Goal: Entertainment & Leisure: Consume media (video, audio)

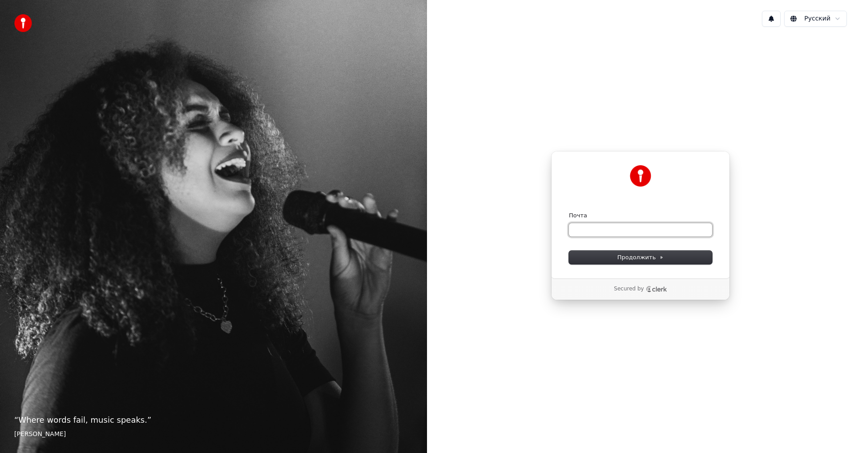
click at [625, 232] on input "Почта" at bounding box center [640, 229] width 143 height 13
click at [639, 259] on span "Продолжить" at bounding box center [641, 257] width 47 height 8
type input "**********"
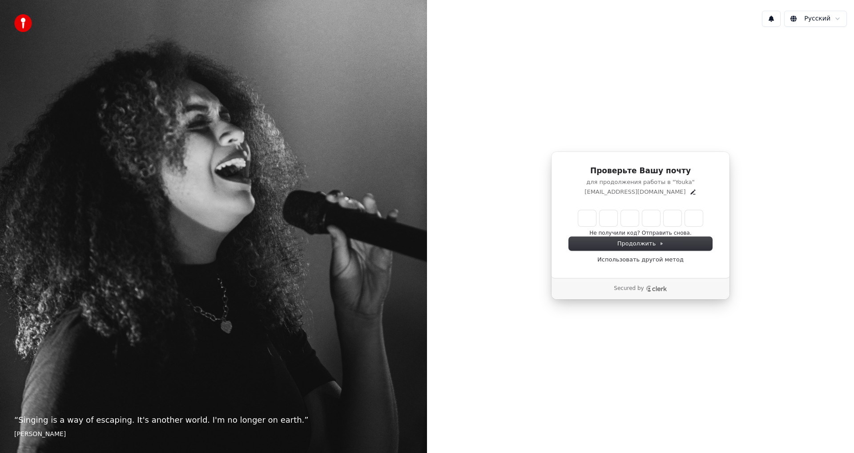
click at [577, 221] on div "Не получили код? Отправить снова." at bounding box center [640, 223] width 143 height 27
click at [584, 219] on input "Enter verification code" at bounding box center [640, 218] width 125 height 16
type input "******"
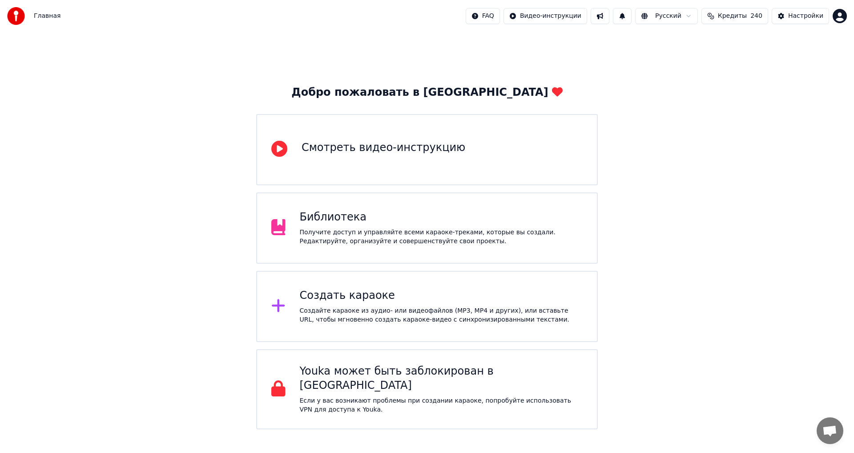
click at [351, 227] on div "Библиотека Получите доступ и управляйте всеми караоке-треками, которые вы созда…" at bounding box center [441, 228] width 283 height 36
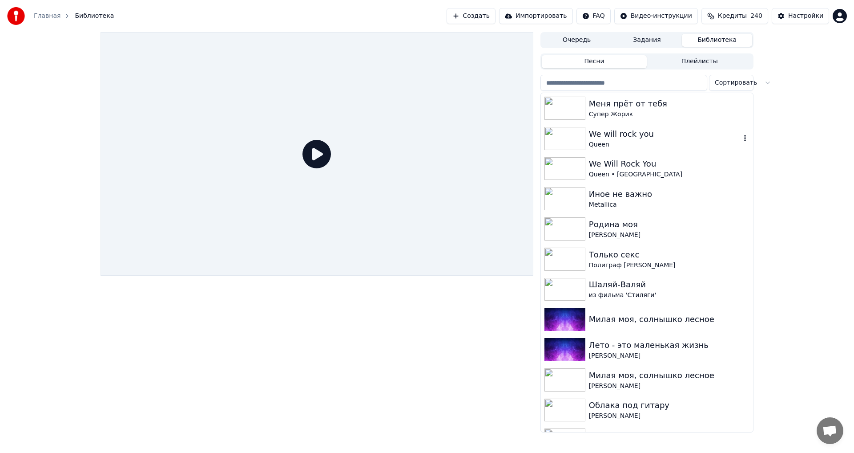
click at [571, 139] on img at bounding box center [565, 138] width 41 height 23
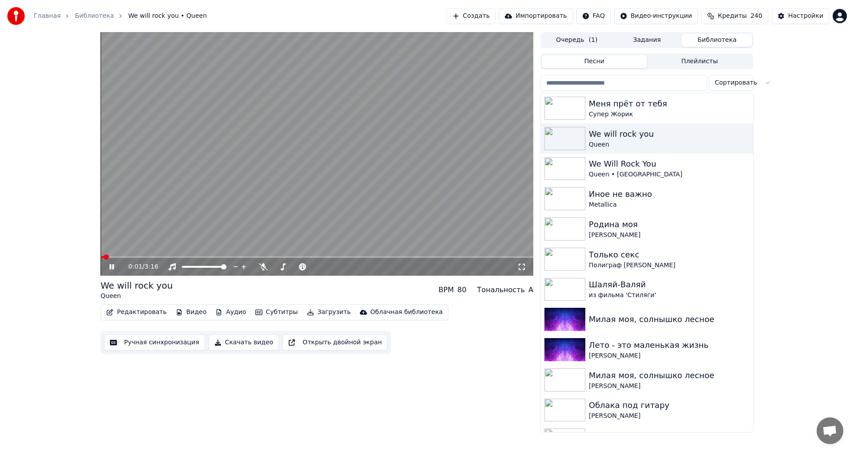
click at [113, 264] on icon at bounding box center [118, 266] width 21 height 7
click at [101, 257] on span at bounding box center [103, 256] width 5 height 5
click at [184, 312] on button "Видео" at bounding box center [191, 312] width 38 height 12
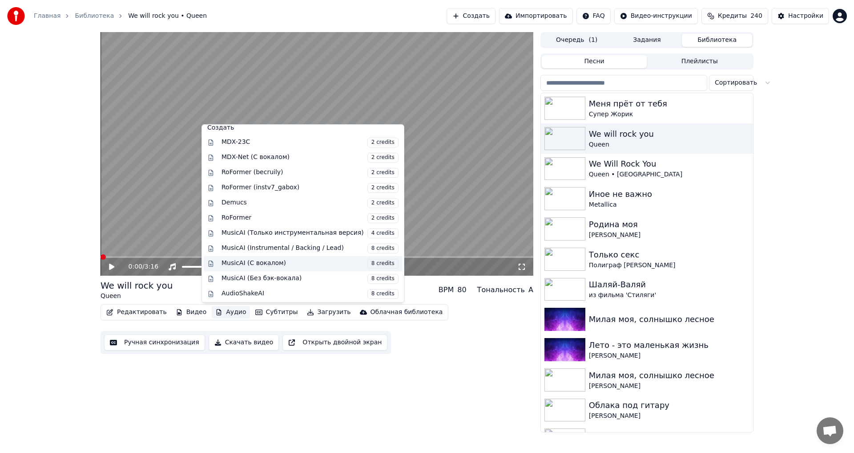
scroll to position [90, 0]
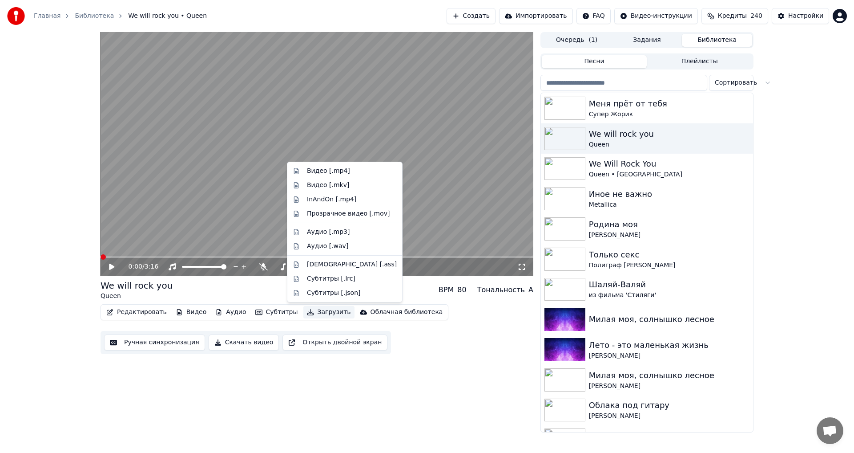
click at [481, 395] on div "0:00 / 3:16 We will rock you Queen BPM 80 Тональность A Редактировать Видео Ауд…" at bounding box center [317, 232] width 433 height 400
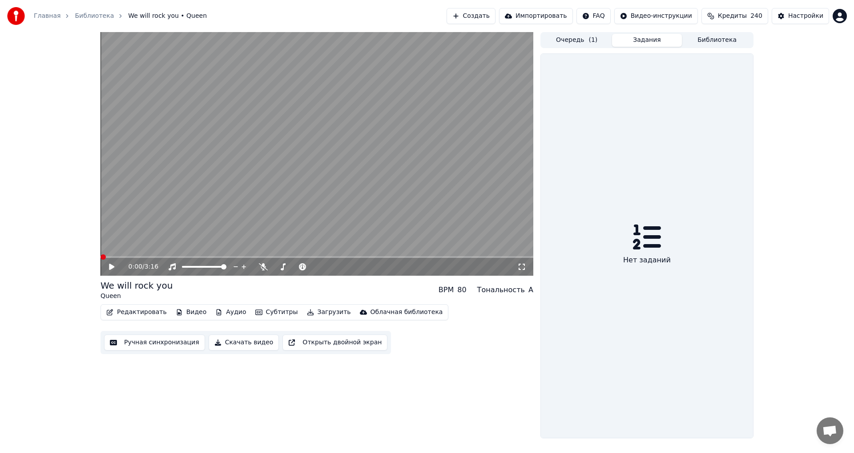
click at [645, 41] on button "Задания" at bounding box center [647, 40] width 70 height 13
click at [567, 40] on button "Очередь ( 1 )" at bounding box center [577, 40] width 70 height 13
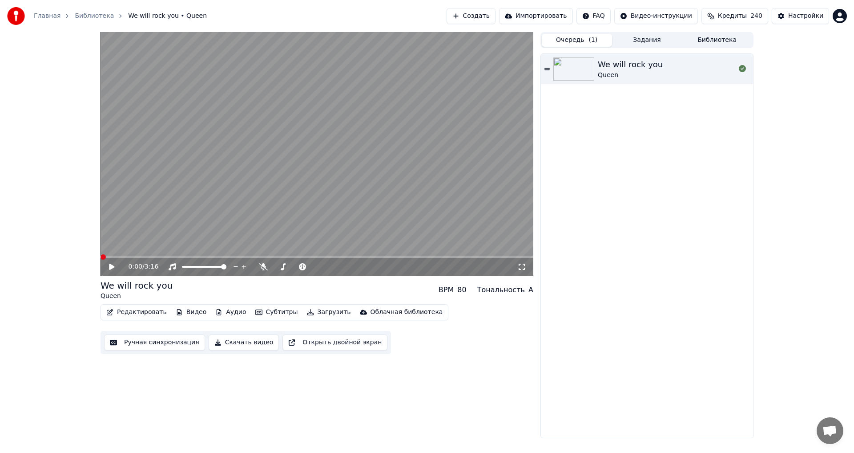
click at [717, 43] on button "Библиотека" at bounding box center [717, 40] width 70 height 13
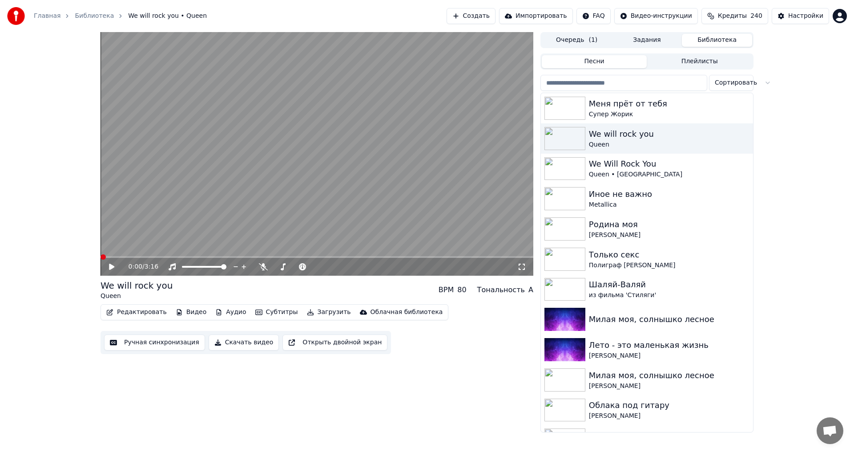
click at [547, 15] on button "Импортировать" at bounding box center [536, 16] width 74 height 16
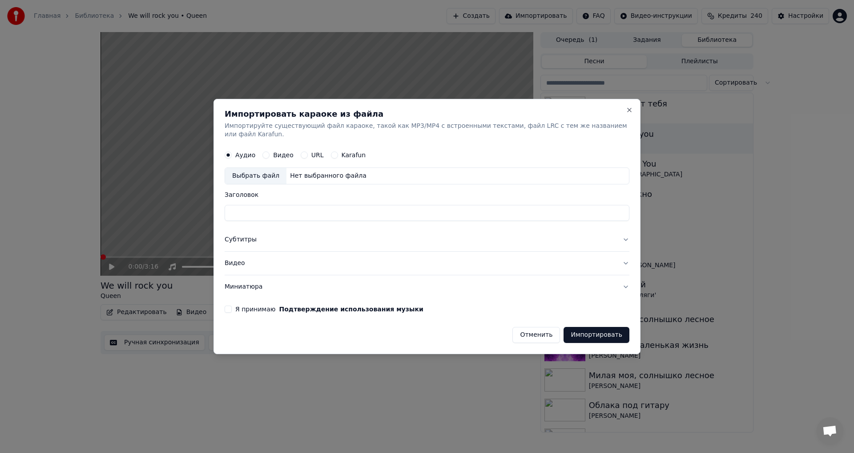
click at [542, 333] on button "Отменить" at bounding box center [537, 335] width 48 height 16
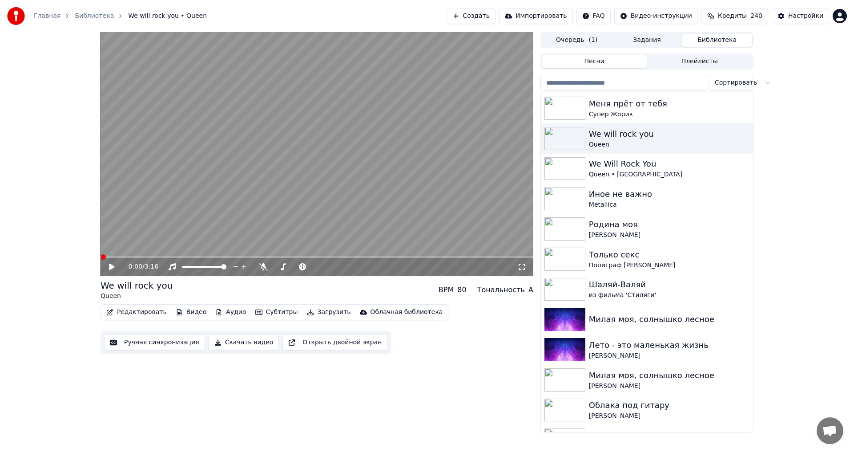
click at [55, 16] on link "Главная" at bounding box center [47, 16] width 27 height 9
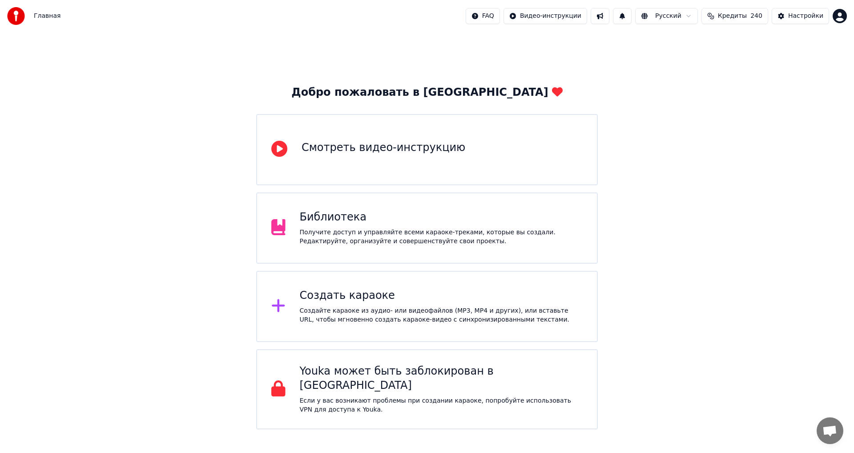
click at [561, 17] on html "Главная FAQ Видео-инструкции Русский Кредиты 240 Настройки Добро пожаловать в Y…" at bounding box center [427, 214] width 854 height 429
click at [800, 19] on html "Главная FAQ Видео-инструкции Русский Кредиты 240 Настройки Добро пожаловать в Y…" at bounding box center [427, 214] width 854 height 429
click at [801, 16] on div "Настройки" at bounding box center [805, 16] width 35 height 9
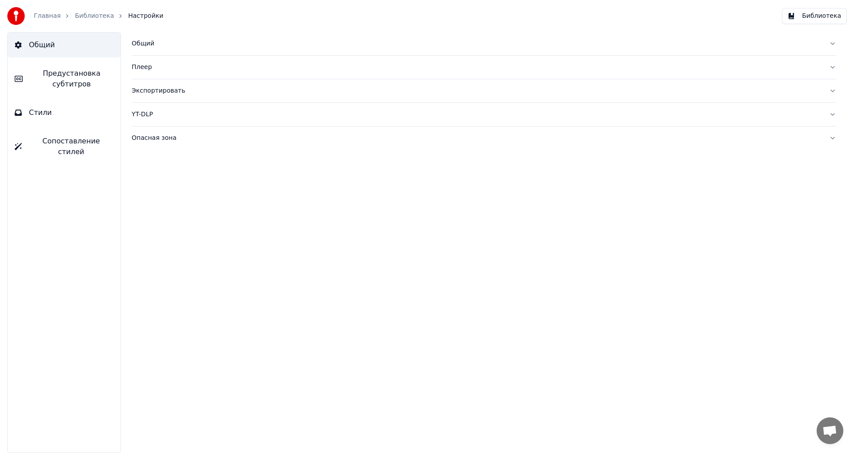
click at [90, 20] on link "Библиотека" at bounding box center [94, 16] width 39 height 9
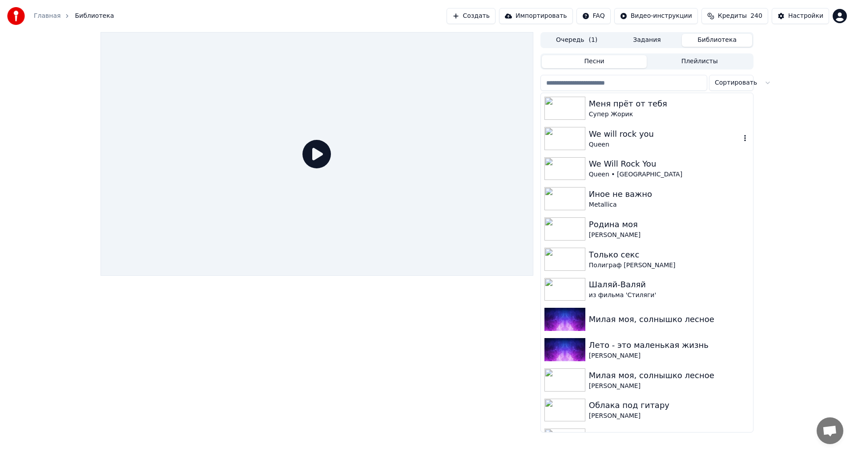
click at [605, 136] on div "We will rock you" at bounding box center [665, 134] width 152 height 12
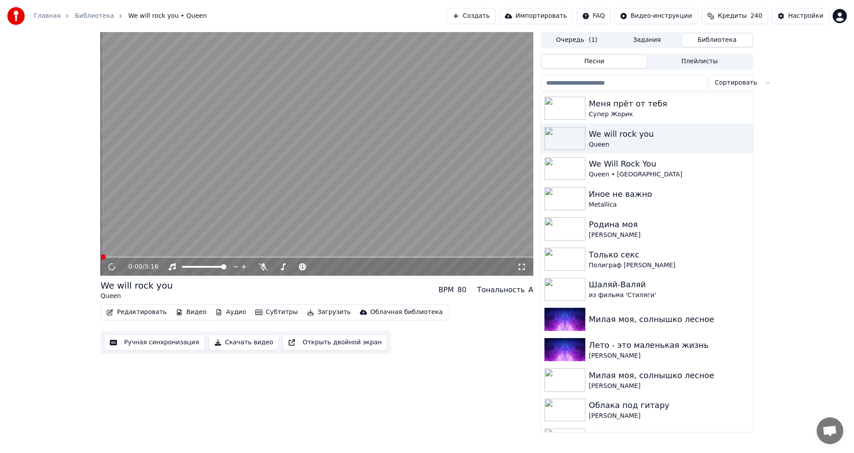
click at [606, 62] on button "Песни" at bounding box center [594, 61] width 105 height 13
click at [413, 158] on video at bounding box center [317, 153] width 433 height 243
click at [310, 312] on button "Загрузить" at bounding box center [328, 312] width 51 height 12
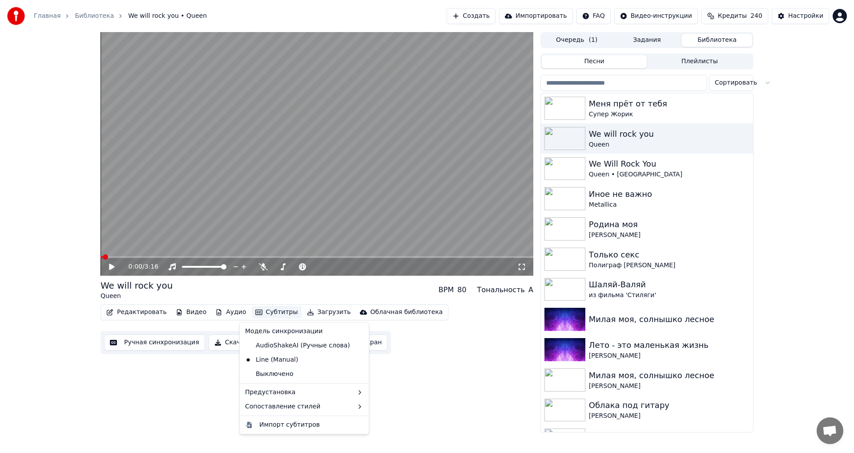
click at [489, 18] on button "Создать" at bounding box center [471, 16] width 49 height 16
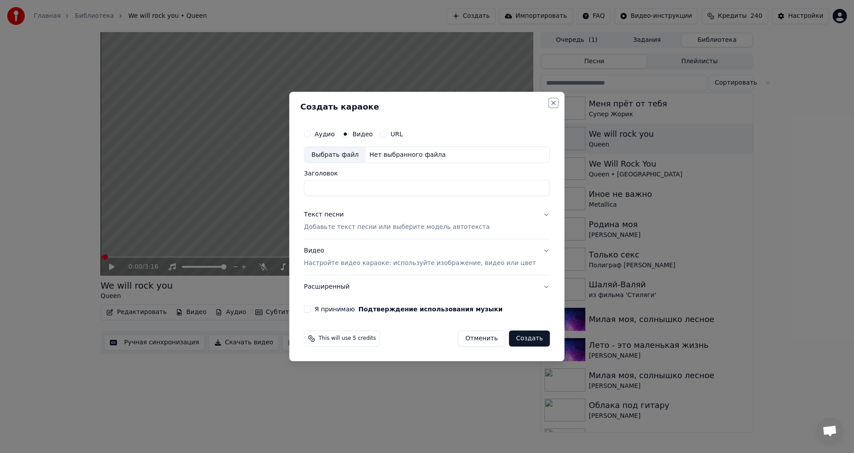
click at [550, 99] on button "Close" at bounding box center [553, 102] width 7 height 7
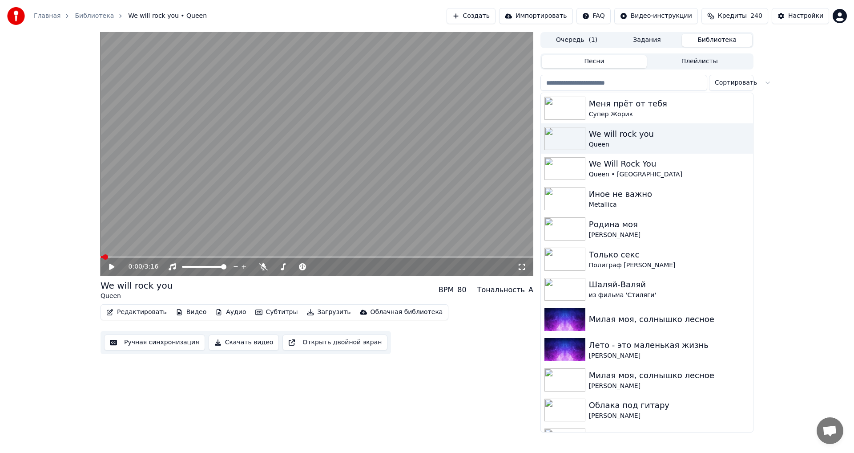
click at [557, 15] on button "Импортировать" at bounding box center [536, 16] width 74 height 16
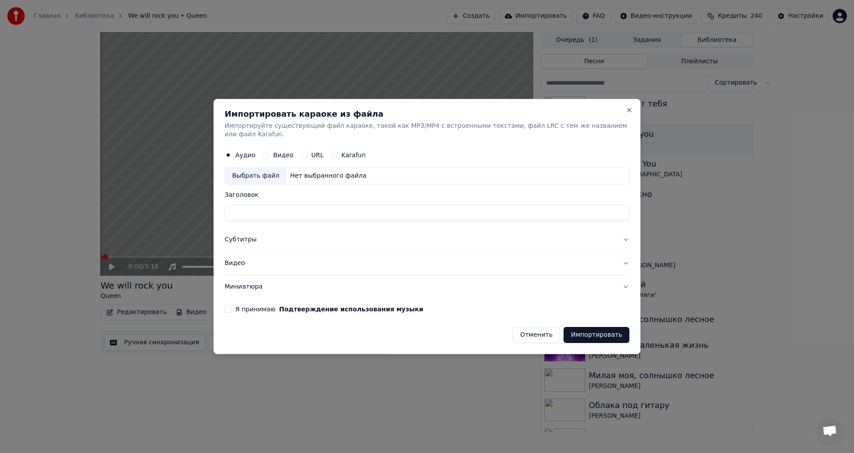
click at [540, 331] on button "Отменить" at bounding box center [537, 335] width 48 height 16
